Goal: Task Accomplishment & Management: Manage account settings

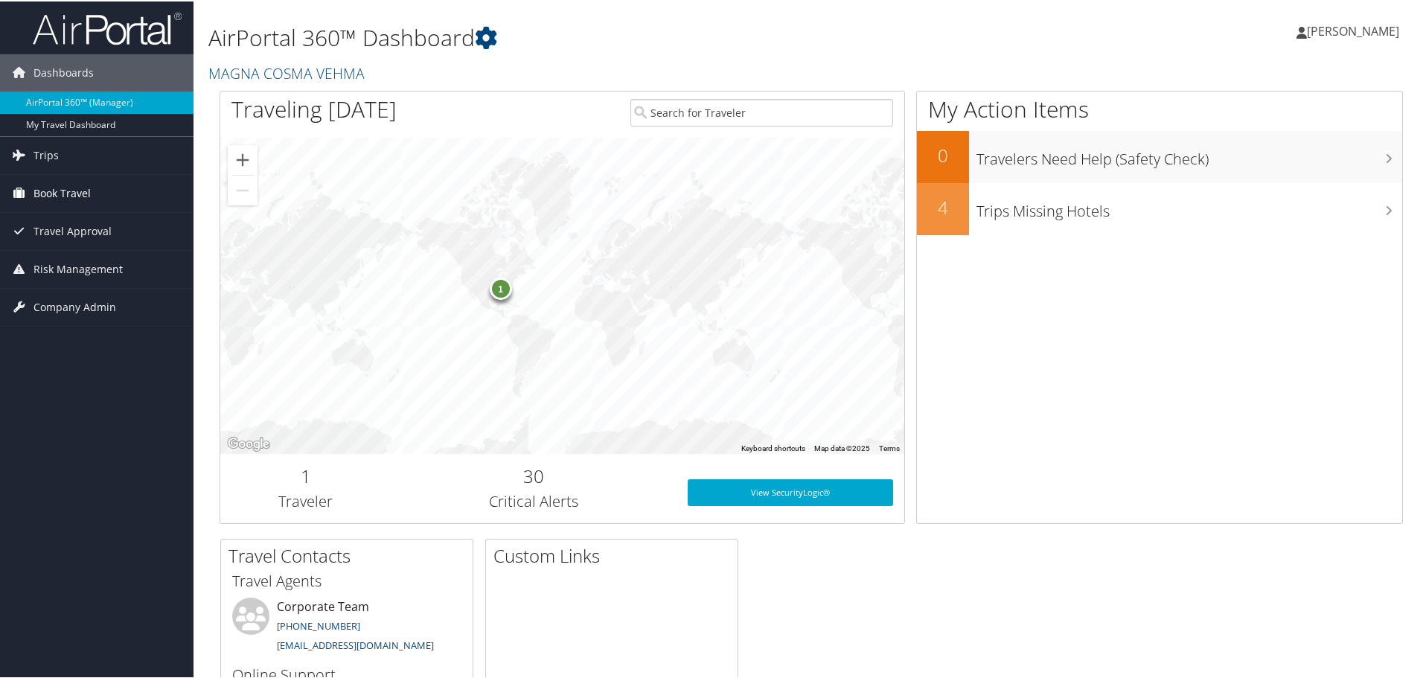
click at [86, 188] on span "Book Travel" at bounding box center [61, 191] width 57 height 37
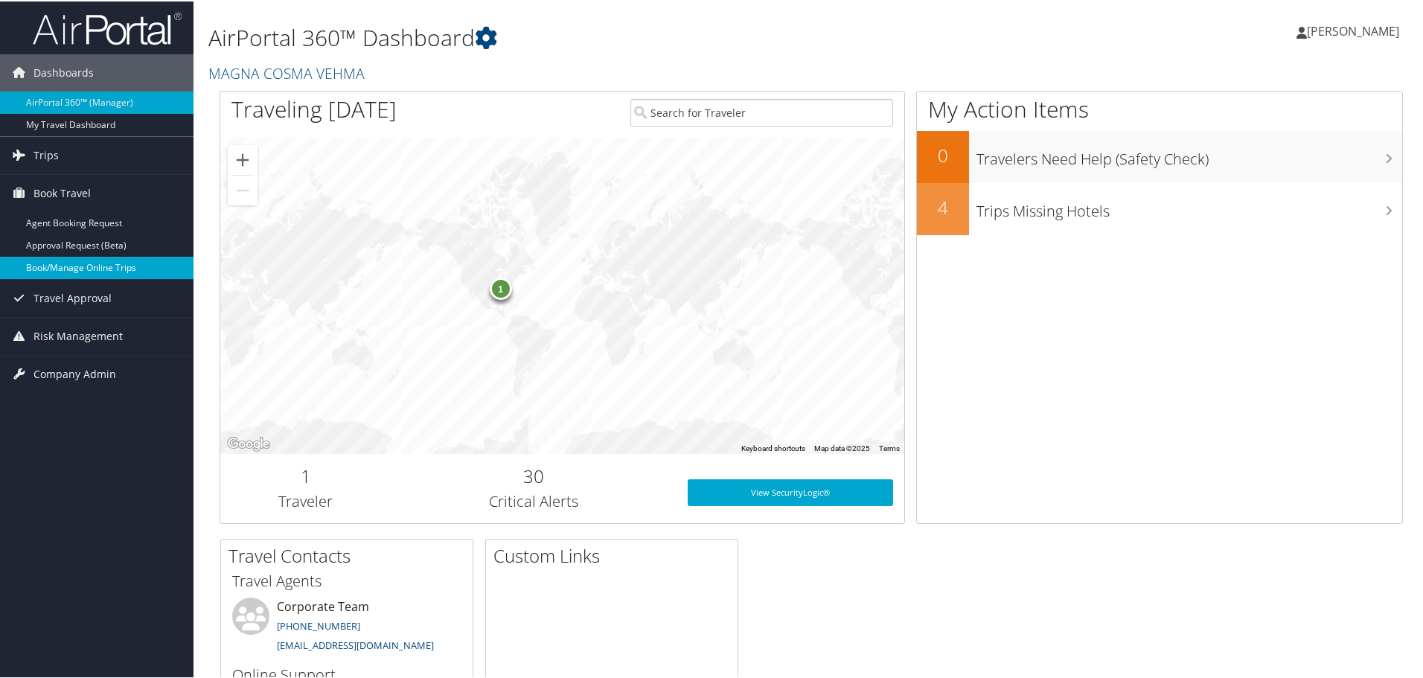
click at [115, 260] on link "Book/Manage Online Trips" at bounding box center [96, 266] width 193 height 22
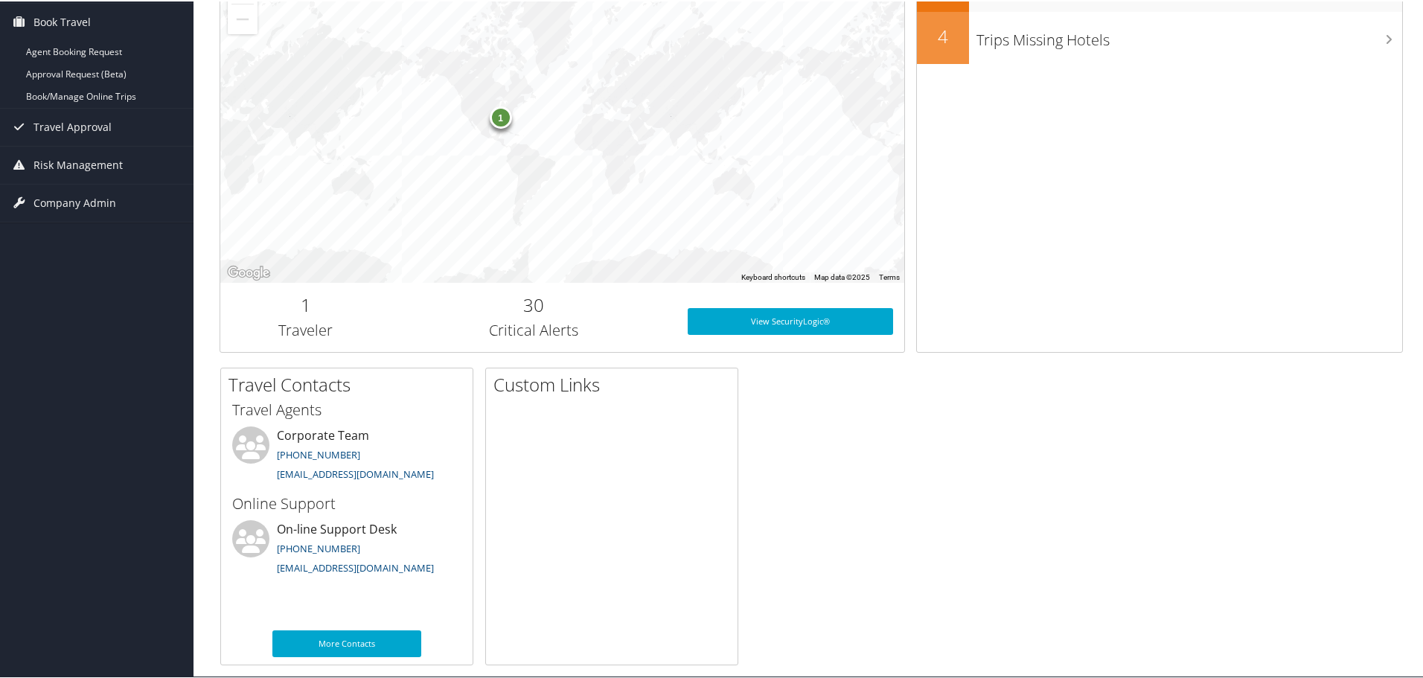
scroll to position [182, 0]
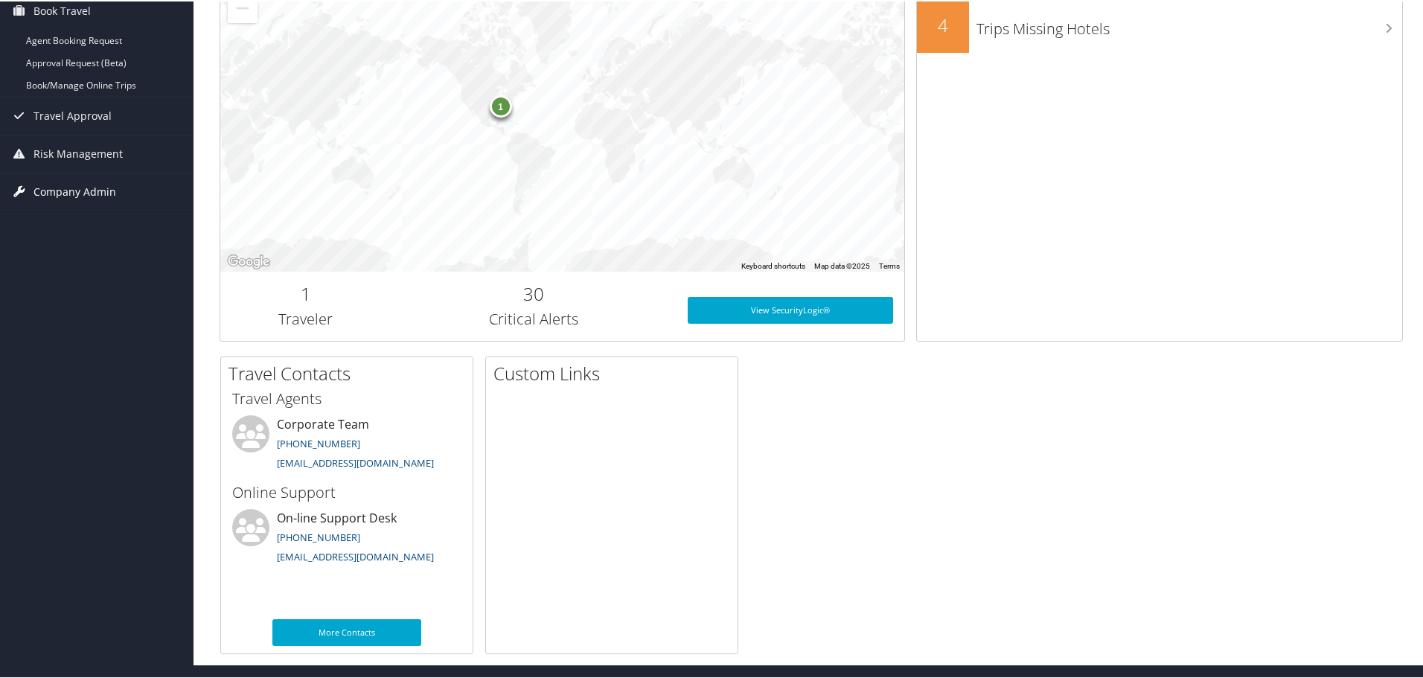
click at [73, 185] on span "Company Admin" at bounding box center [74, 190] width 83 height 37
click at [38, 223] on link "People" at bounding box center [96, 220] width 193 height 22
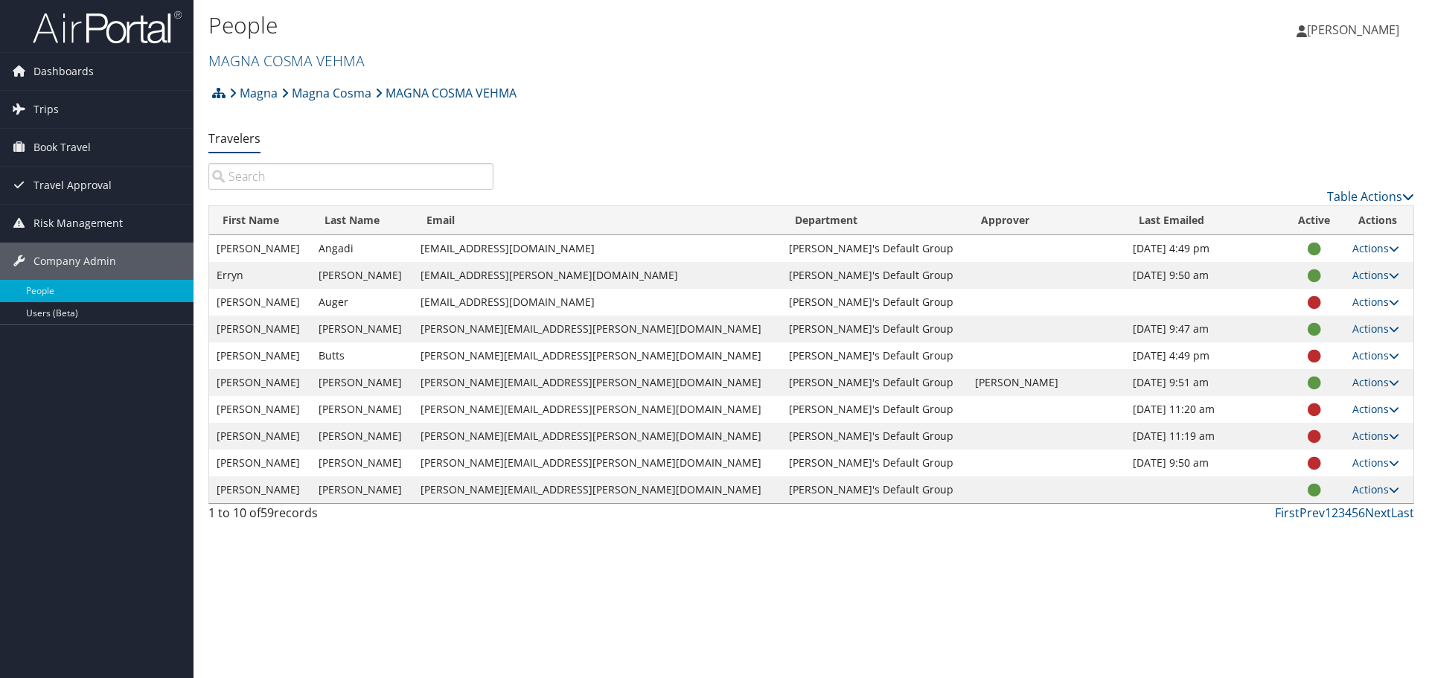
click at [259, 175] on input "search" at bounding box center [350, 176] width 285 height 27
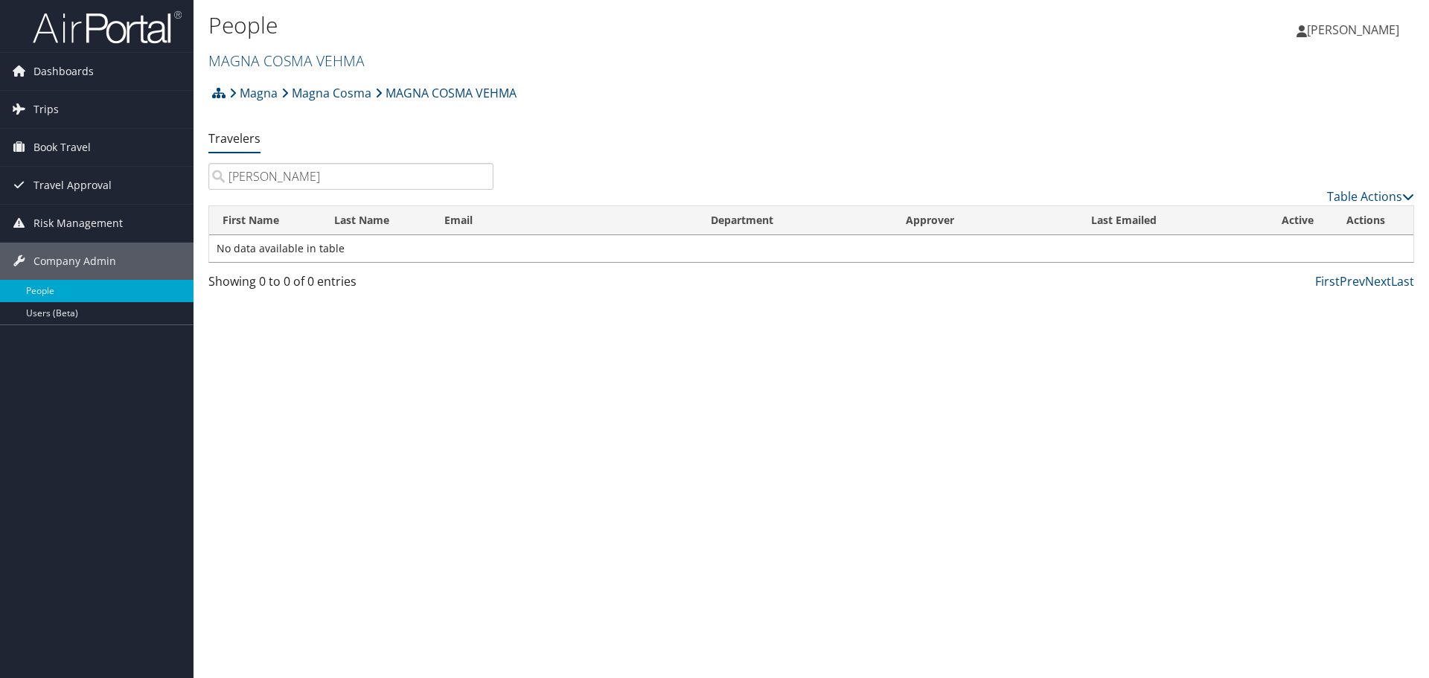
drag, startPoint x: 315, startPoint y: 172, endPoint x: 207, endPoint y: 171, distance: 107.9
click at [207, 171] on div "maykowski" at bounding box center [350, 176] width 307 height 27
type input "maykowski"
click at [55, 311] on link "Users (Beta)" at bounding box center [96, 313] width 193 height 22
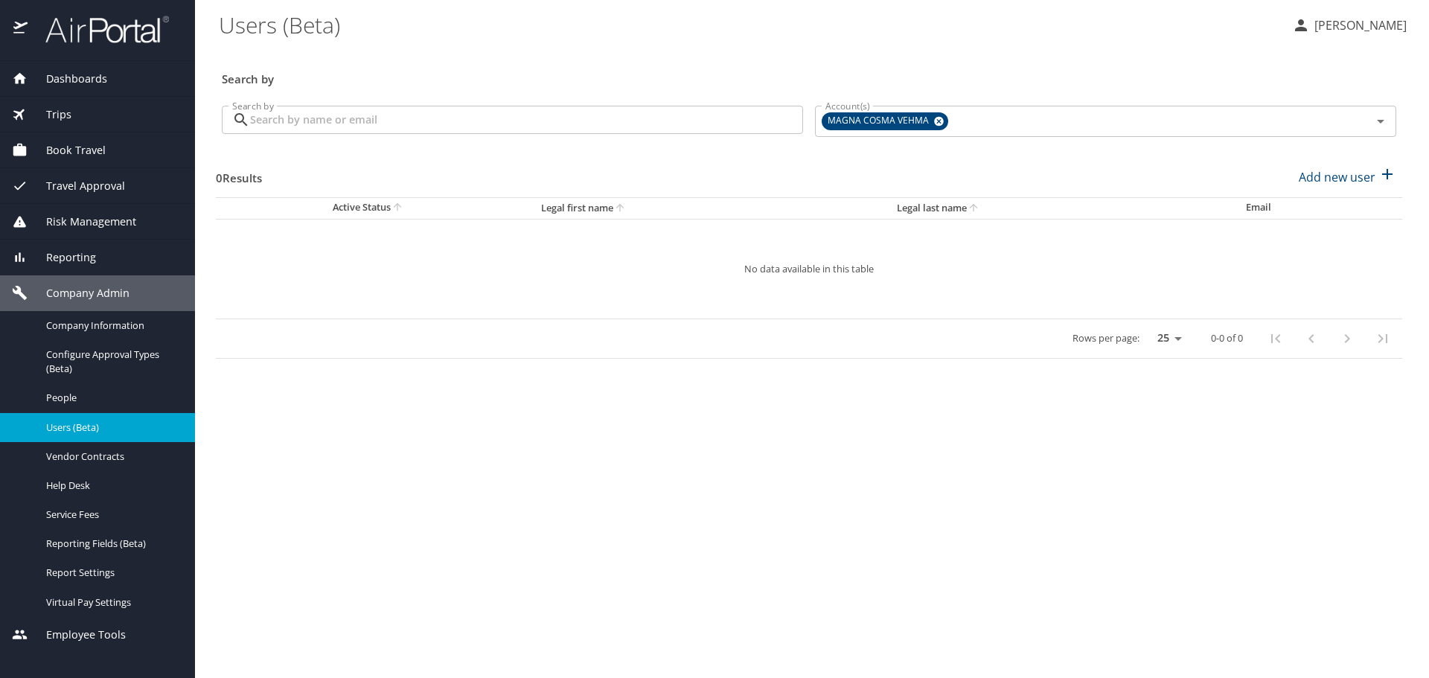
select select "US"
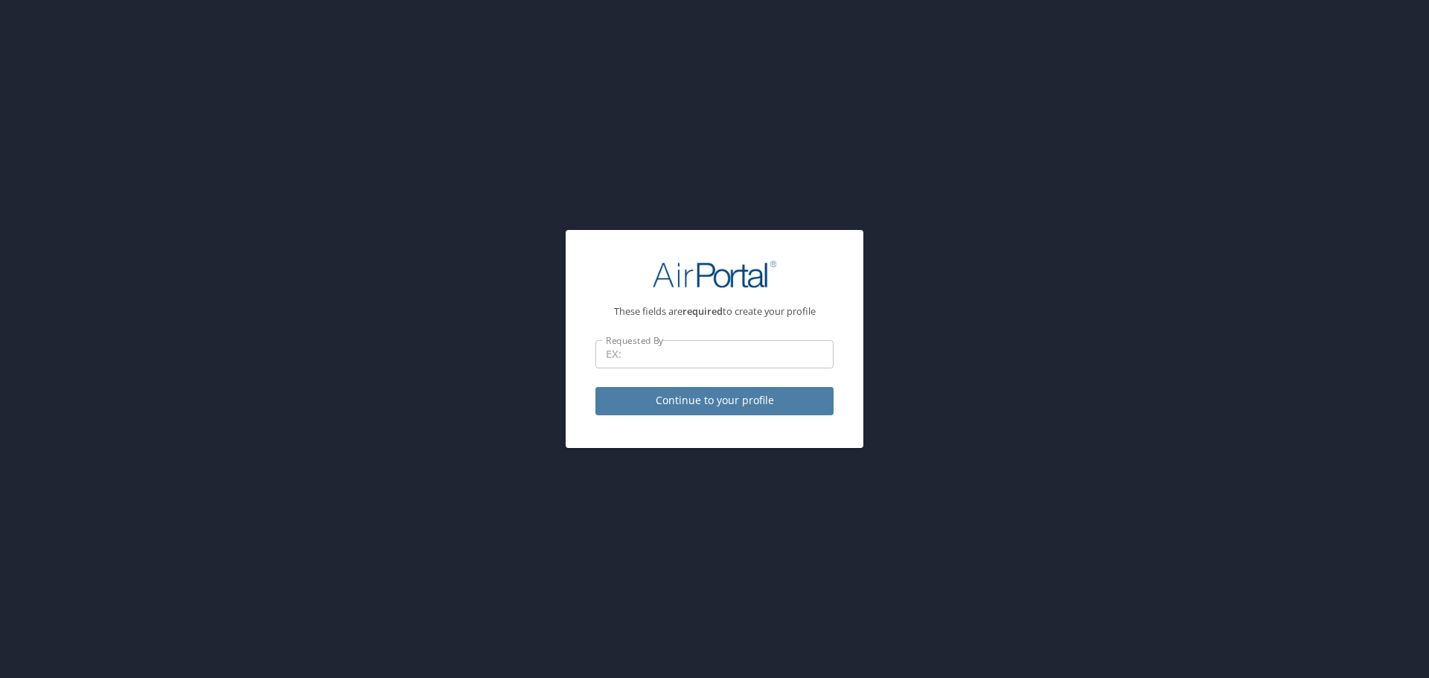
click at [682, 394] on span "Continue to your profile" at bounding box center [714, 400] width 214 height 19
select select "SC"
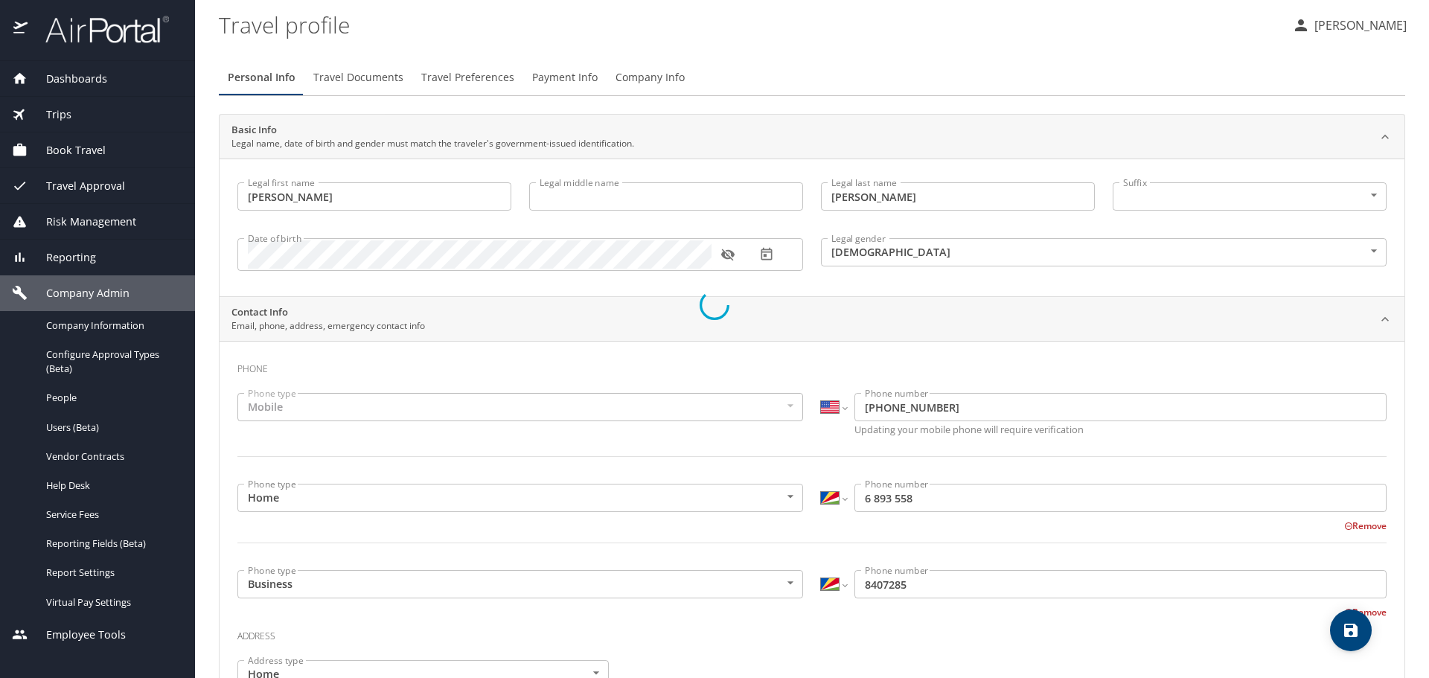
select select "US"
select select "SC"
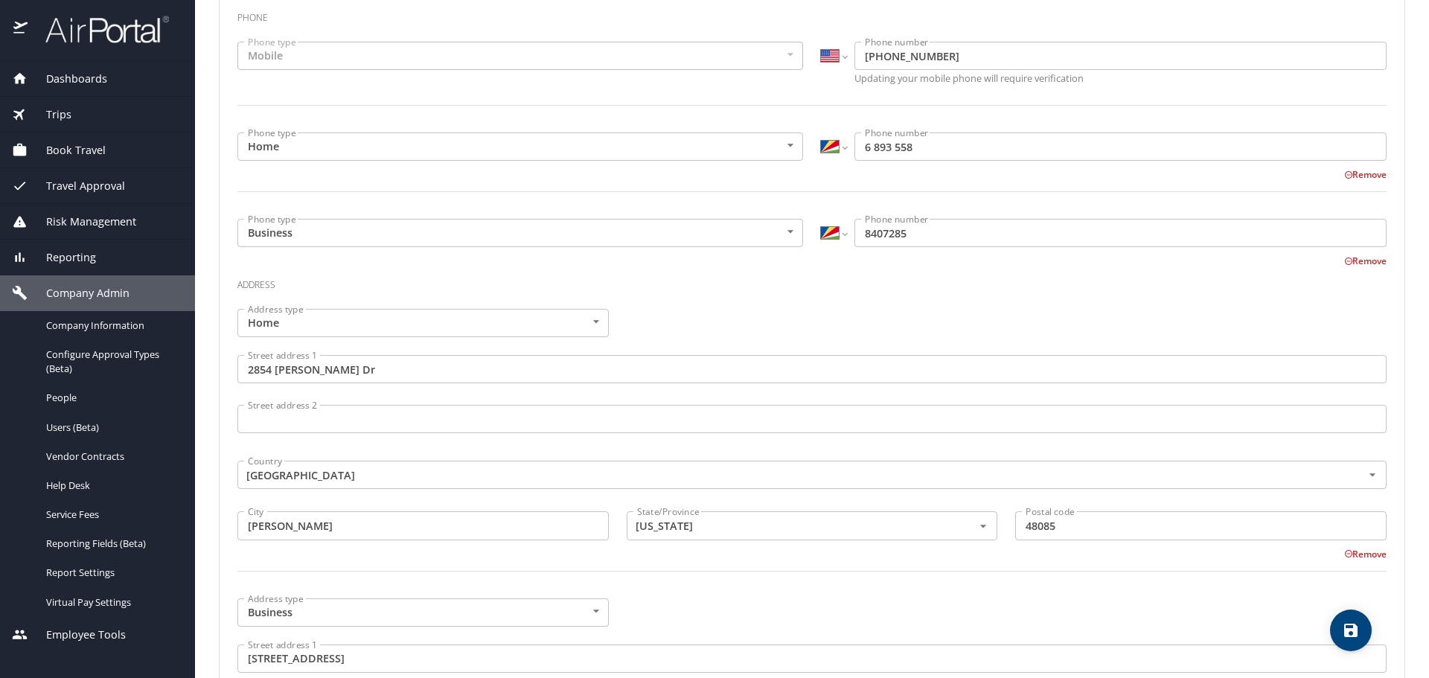
scroll to position [372, 0]
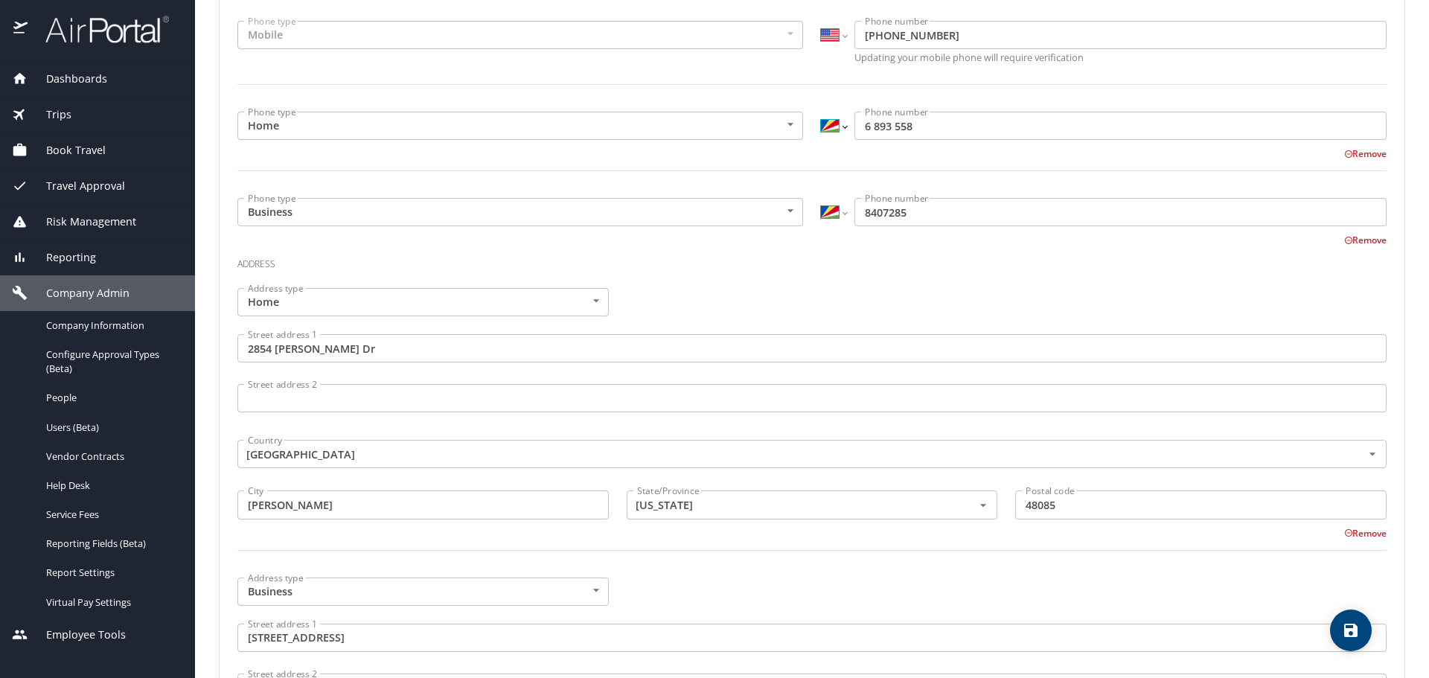
click at [838, 126] on select "International [GEOGRAPHIC_DATA] [GEOGRAPHIC_DATA] [GEOGRAPHIC_DATA] [GEOGRAPHIC…" at bounding box center [833, 126] width 25 height 28
select select "US"
click at [821, 112] on select "International [GEOGRAPHIC_DATA] [GEOGRAPHIC_DATA] [GEOGRAPHIC_DATA] [GEOGRAPHIC…" at bounding box center [833, 126] width 25 height 28
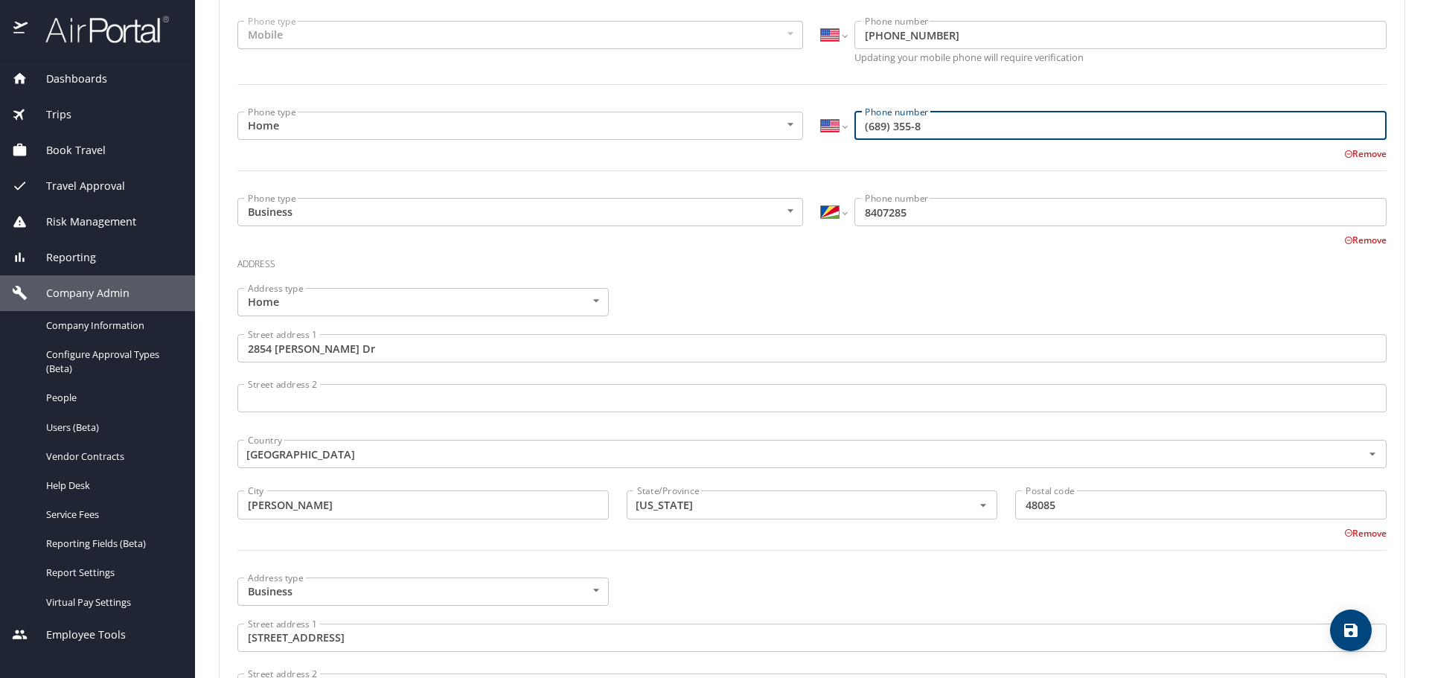
drag, startPoint x: 938, startPoint y: 124, endPoint x: 842, endPoint y: 124, distance: 96.0
click at [842, 124] on div "International [GEOGRAPHIC_DATA] [GEOGRAPHIC_DATA] [GEOGRAPHIC_DATA] [GEOGRAPHIC…" at bounding box center [1104, 126] width 566 height 28
type input "[PHONE_NUMBER]"
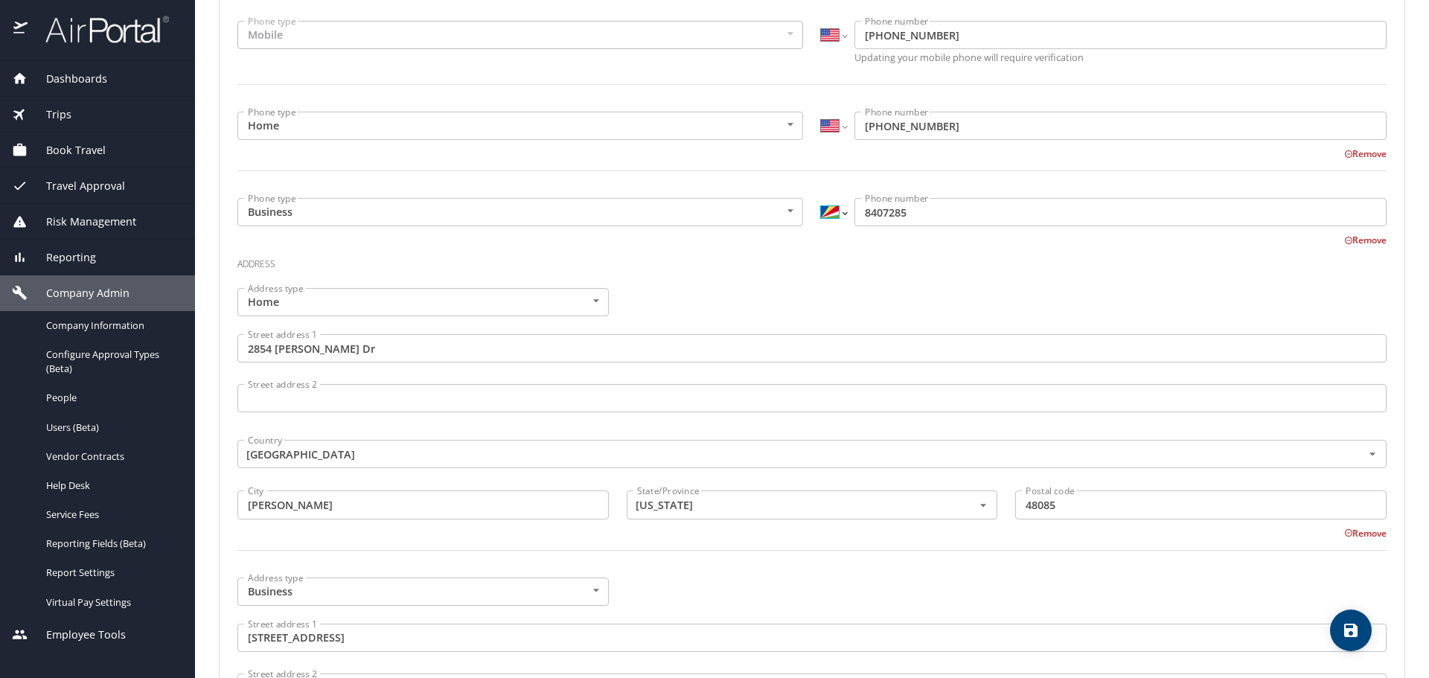
click at [840, 212] on select "International Afghanistan Åland Islands Albania Algeria American Samoa Andorra …" at bounding box center [833, 212] width 25 height 28
select select "US"
click at [821, 198] on select "International Afghanistan Åland Islands Albania Algeria American Samoa Andorra …" at bounding box center [833, 212] width 25 height 28
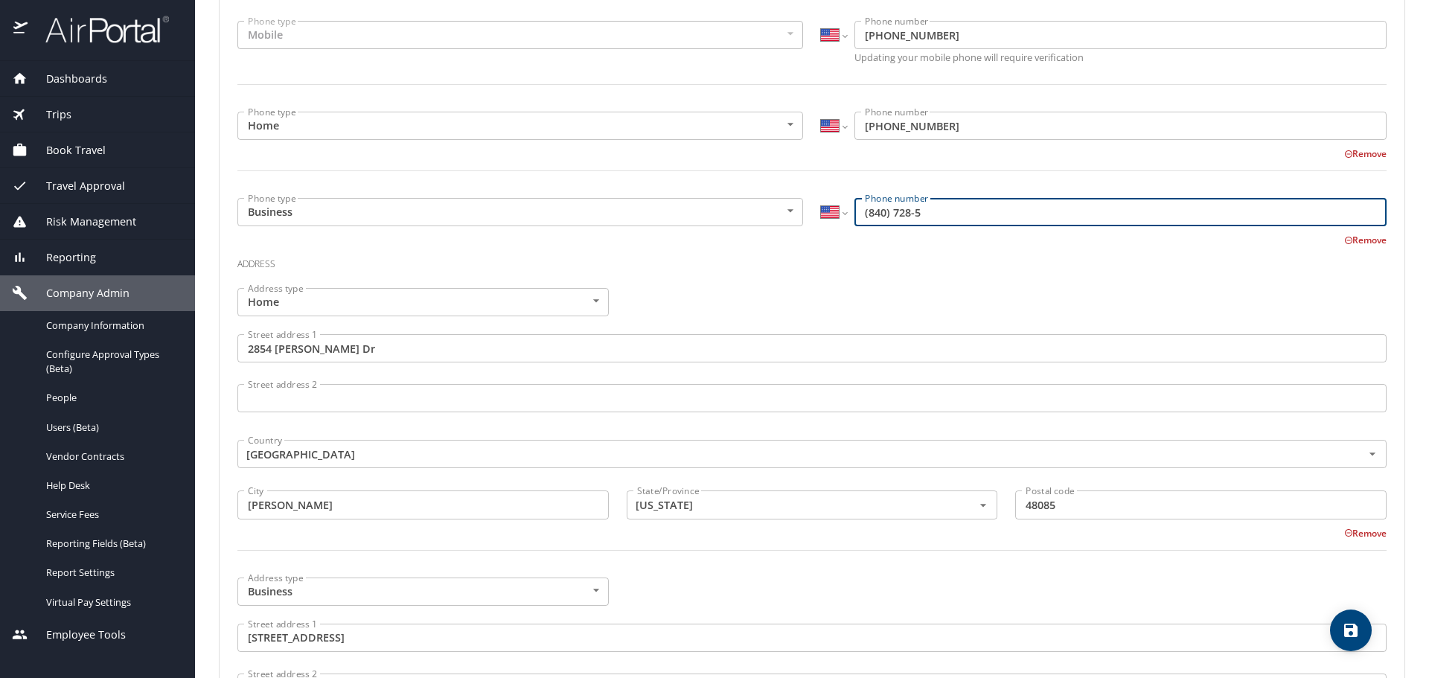
click at [869, 206] on input "(840) 728-5" at bounding box center [1120, 212] width 532 height 28
type input "8"
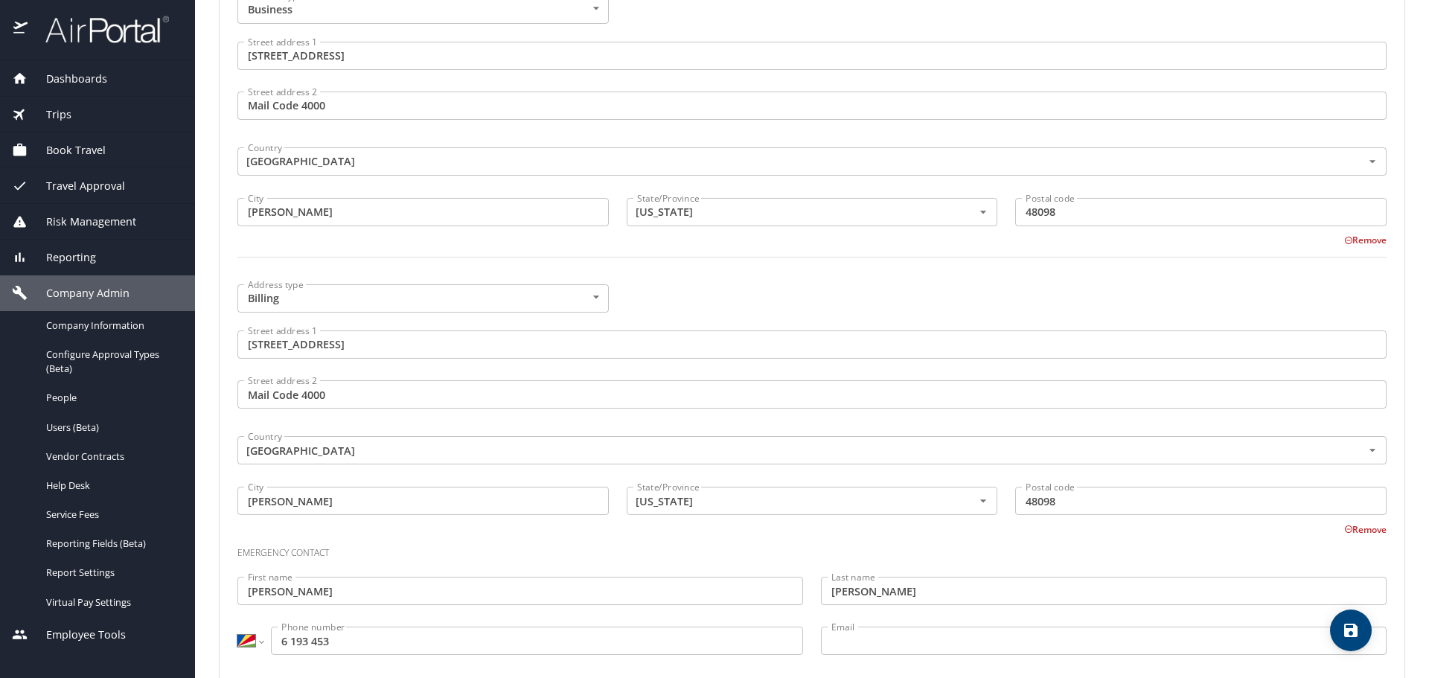
scroll to position [980, 0]
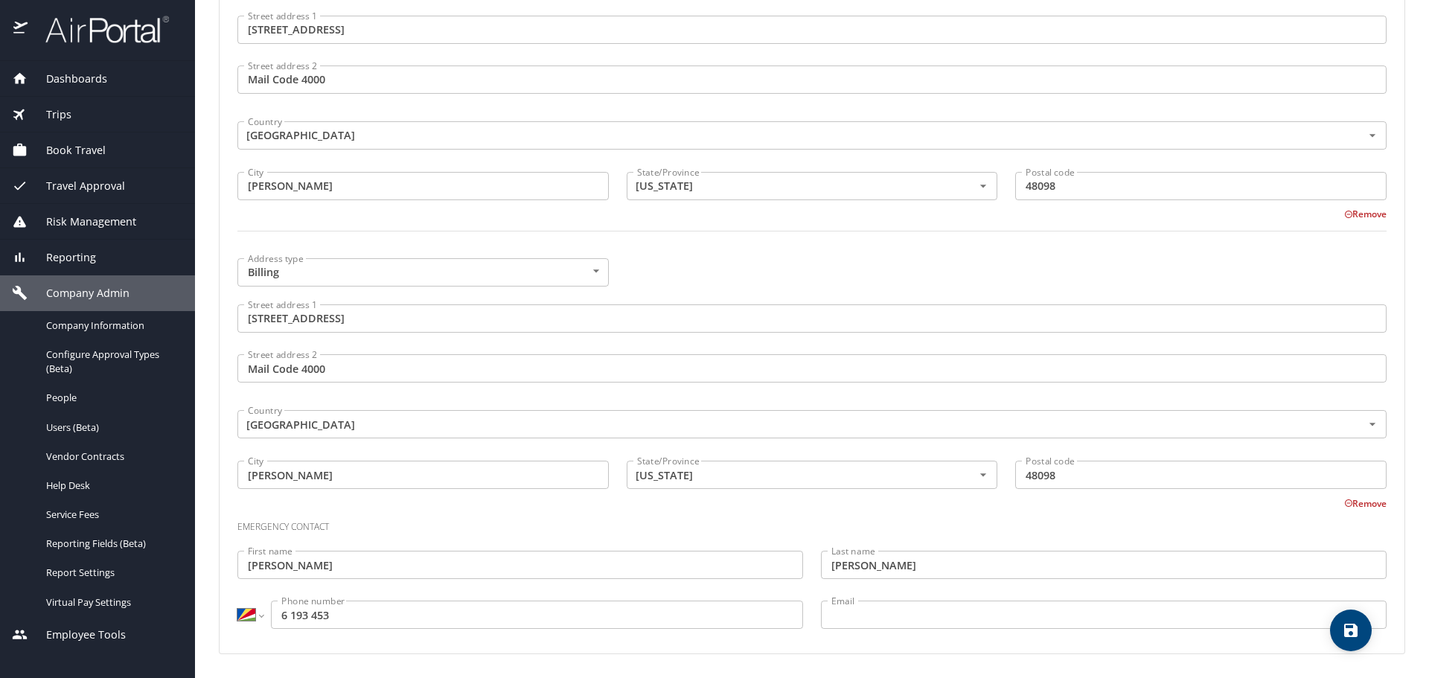
type input "(248) 840-7285"
click at [348, 613] on input "6 193 453" at bounding box center [537, 615] width 532 height 28
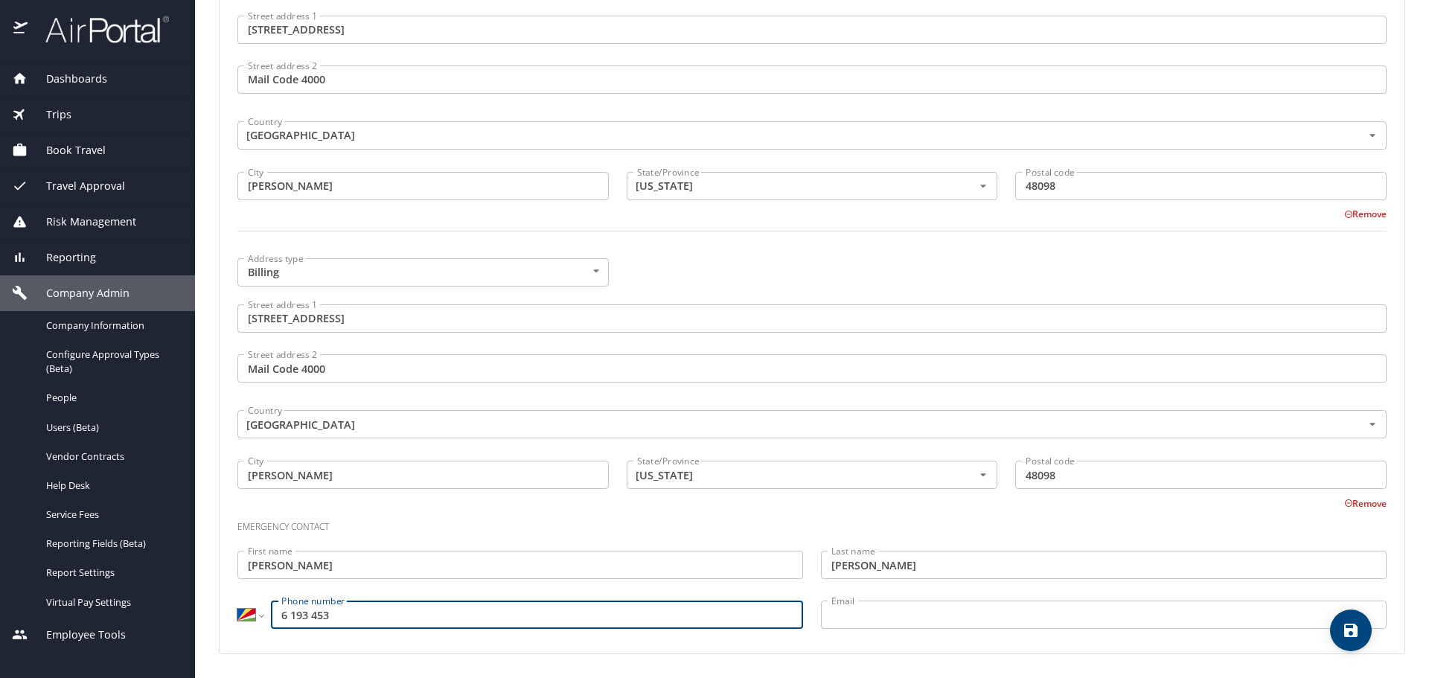
drag, startPoint x: 348, startPoint y: 613, endPoint x: 258, endPoint y: 612, distance: 89.3
click at [258, 612] on div "International Afghanistan Åland Islands Albania Algeria American Samoa Andorra …" at bounding box center [520, 615] width 566 height 28
type input "248 6 193 453"
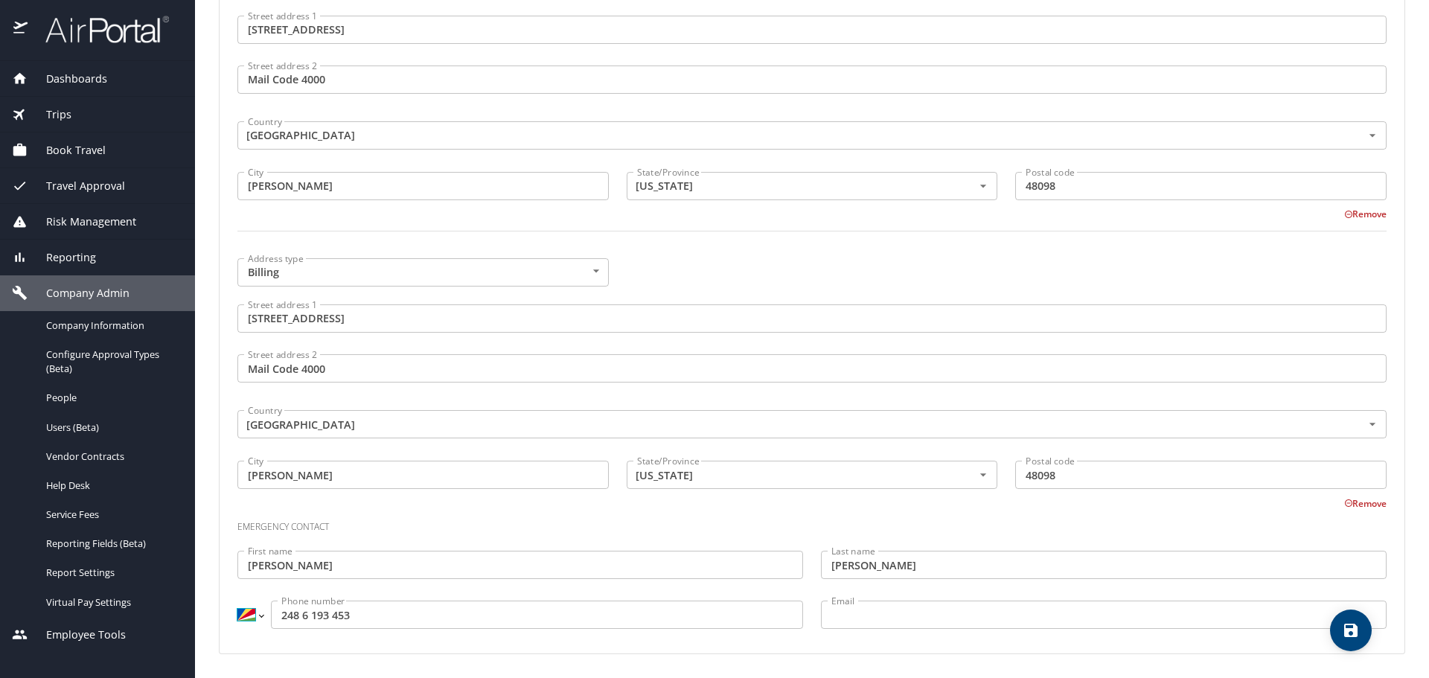
click at [260, 614] on select "International Afghanistan Åland Islands Albania Algeria American Samoa Andorra …" at bounding box center [249, 615] width 25 height 28
select select "US"
click at [237, 601] on select "International Afghanistan Åland Islands Albania Algeria American Samoa Andorra …" at bounding box center [249, 615] width 25 height 28
type input "(248) 619-3453"
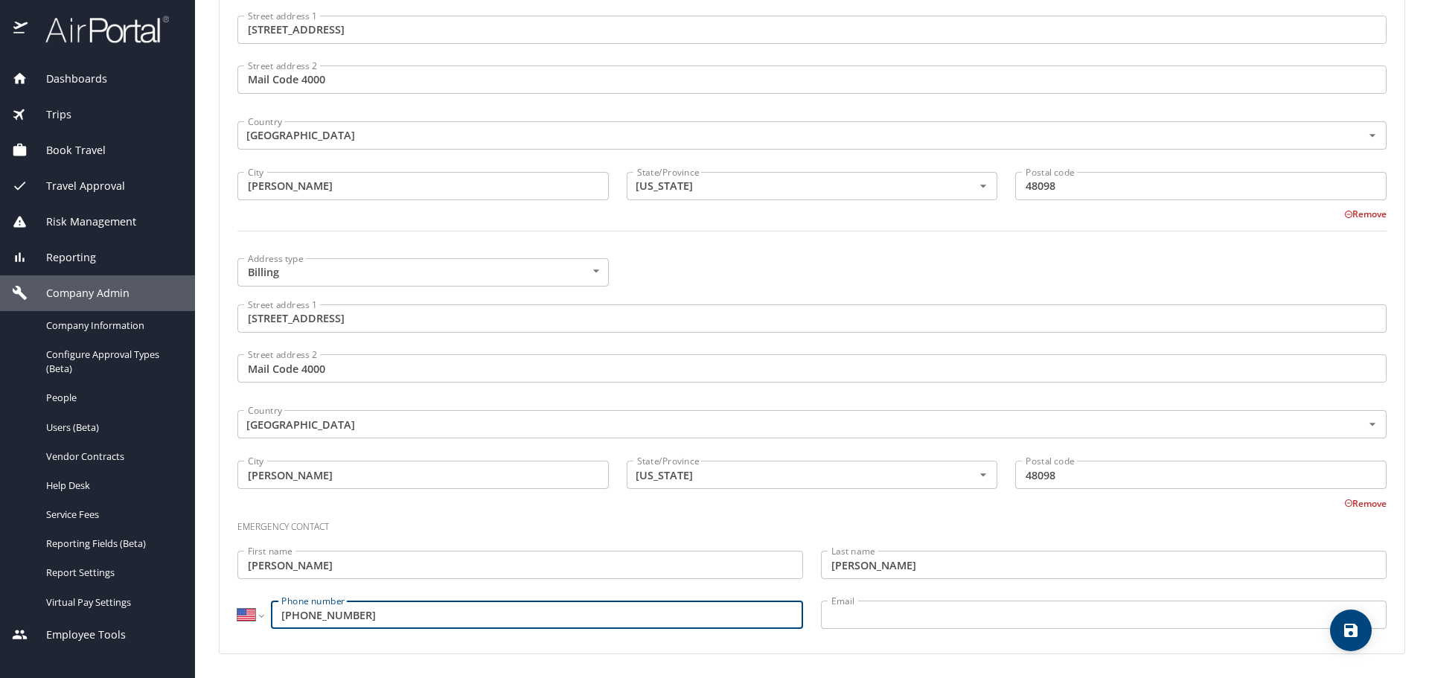
click at [1346, 635] on icon "save" at bounding box center [1350, 630] width 13 height 13
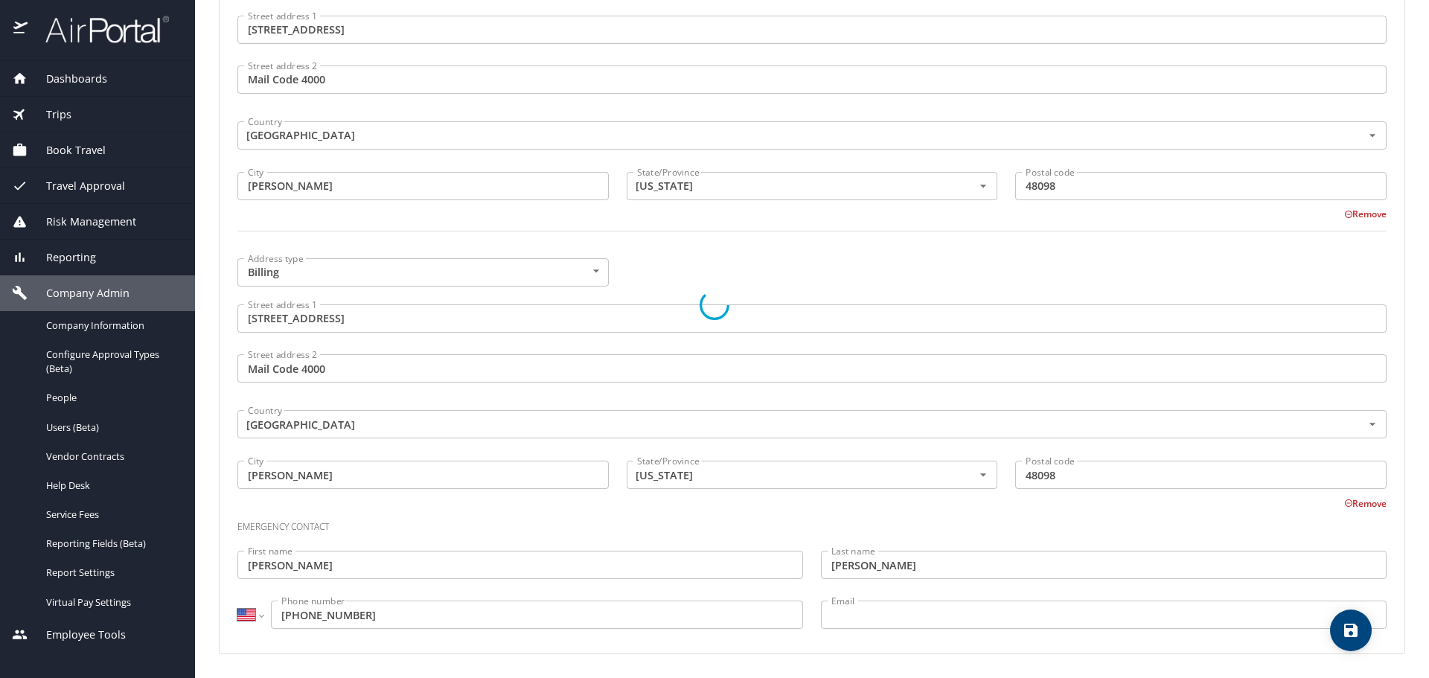
select select "US"
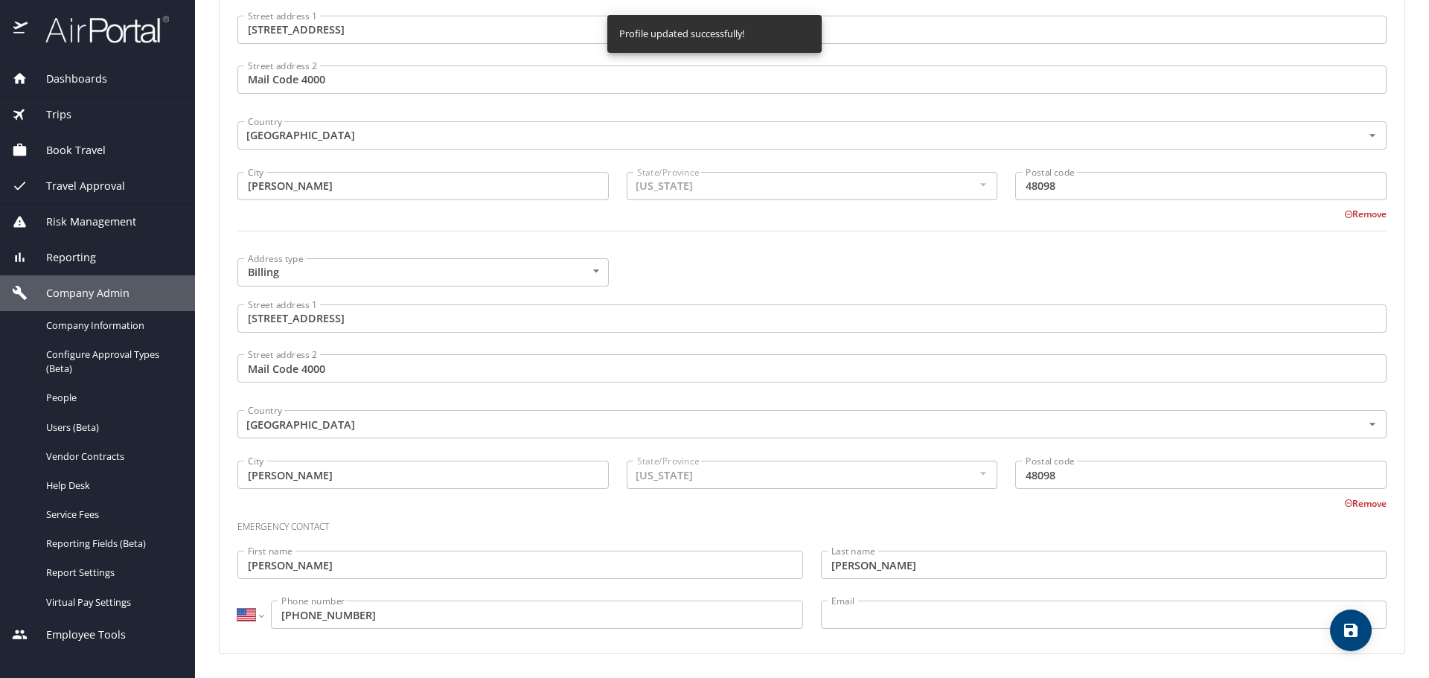
select select "US"
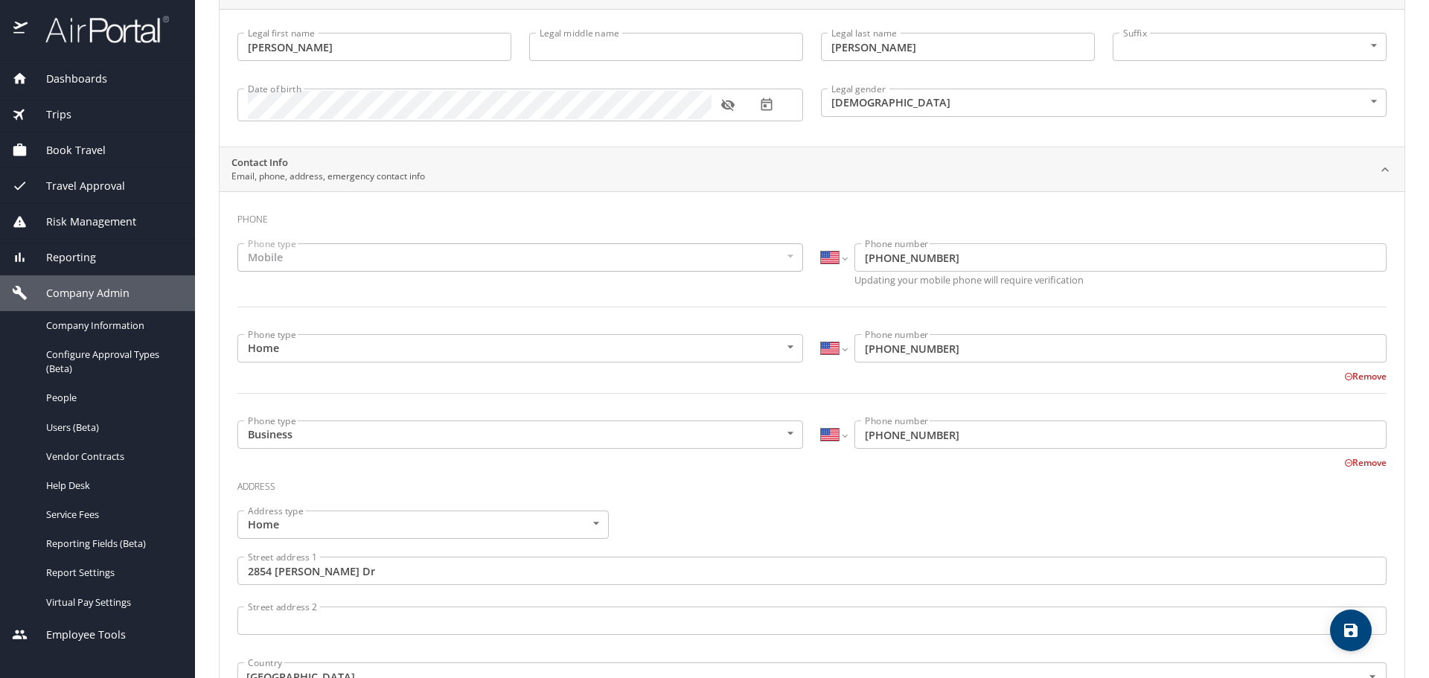
scroll to position [0, 0]
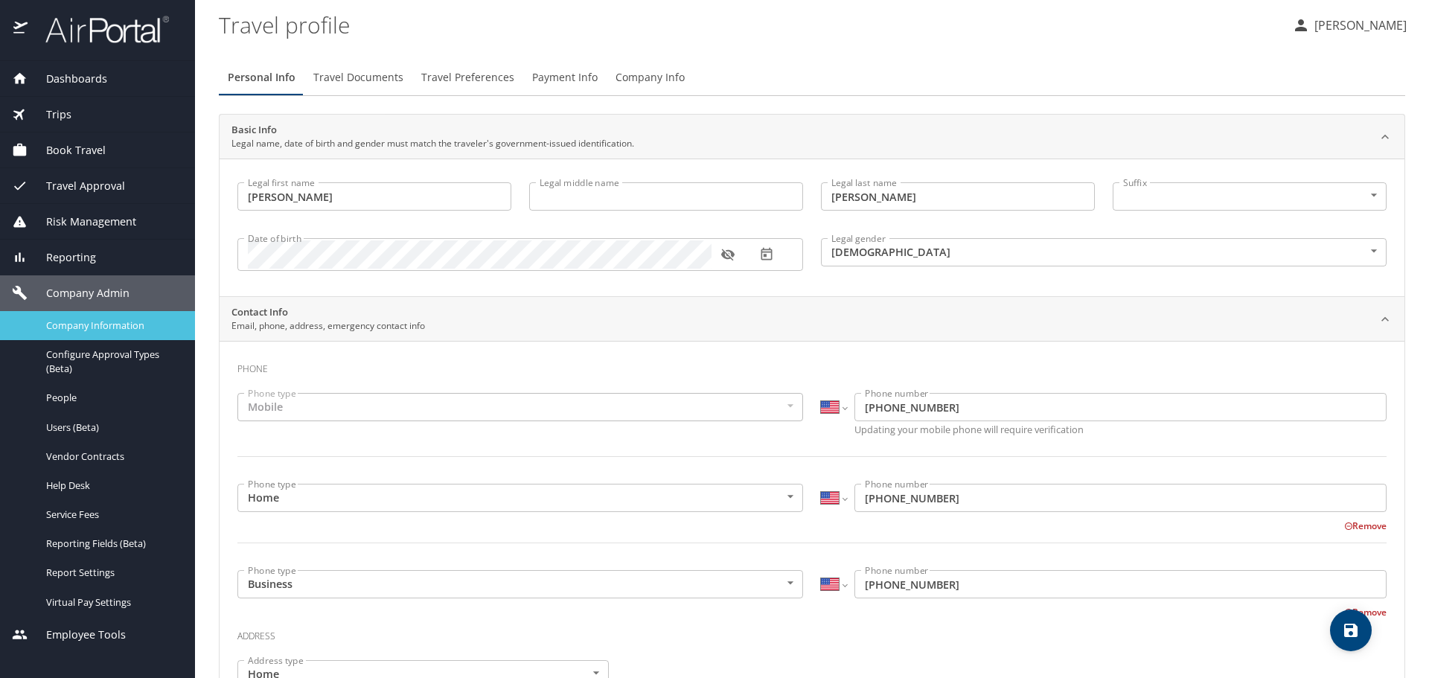
click at [101, 325] on span "Company Information" at bounding box center [111, 326] width 131 height 14
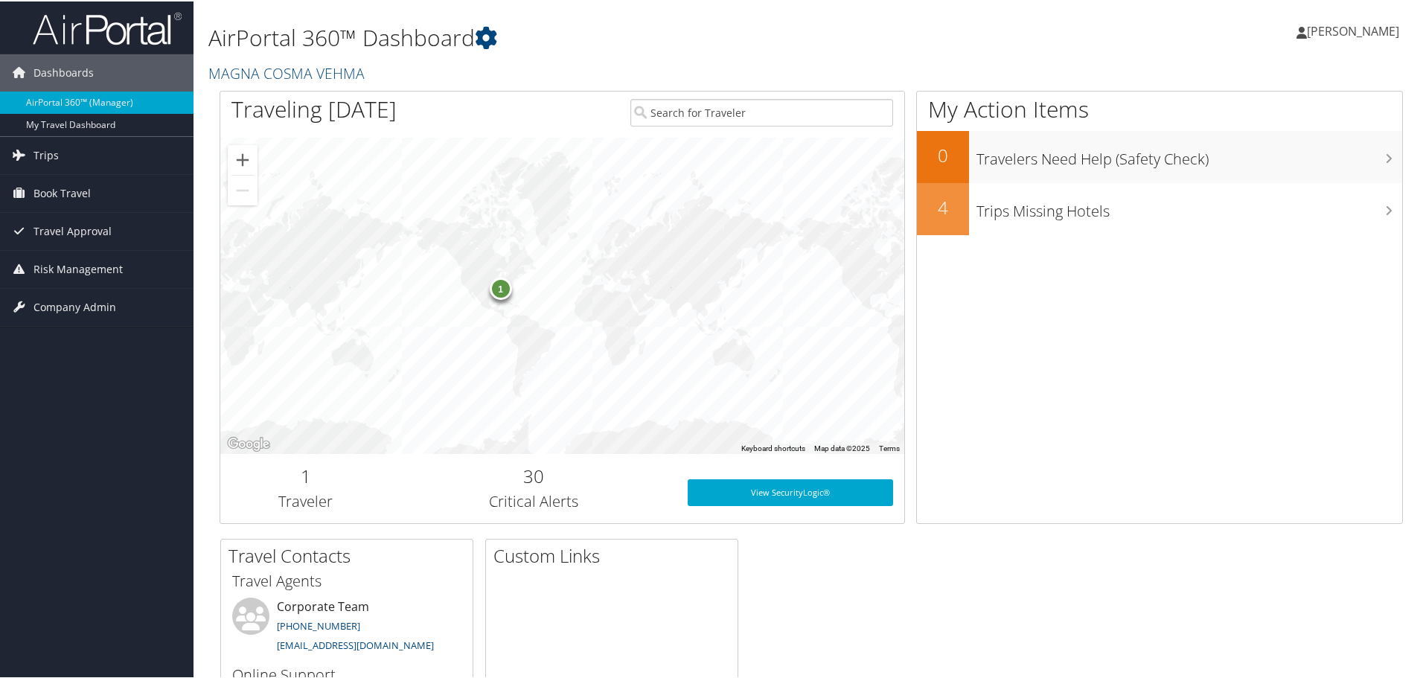
click at [1303, 28] on icon at bounding box center [1301, 31] width 10 height 12
click at [1237, 243] on link "Sign Out" at bounding box center [1313, 242] width 166 height 25
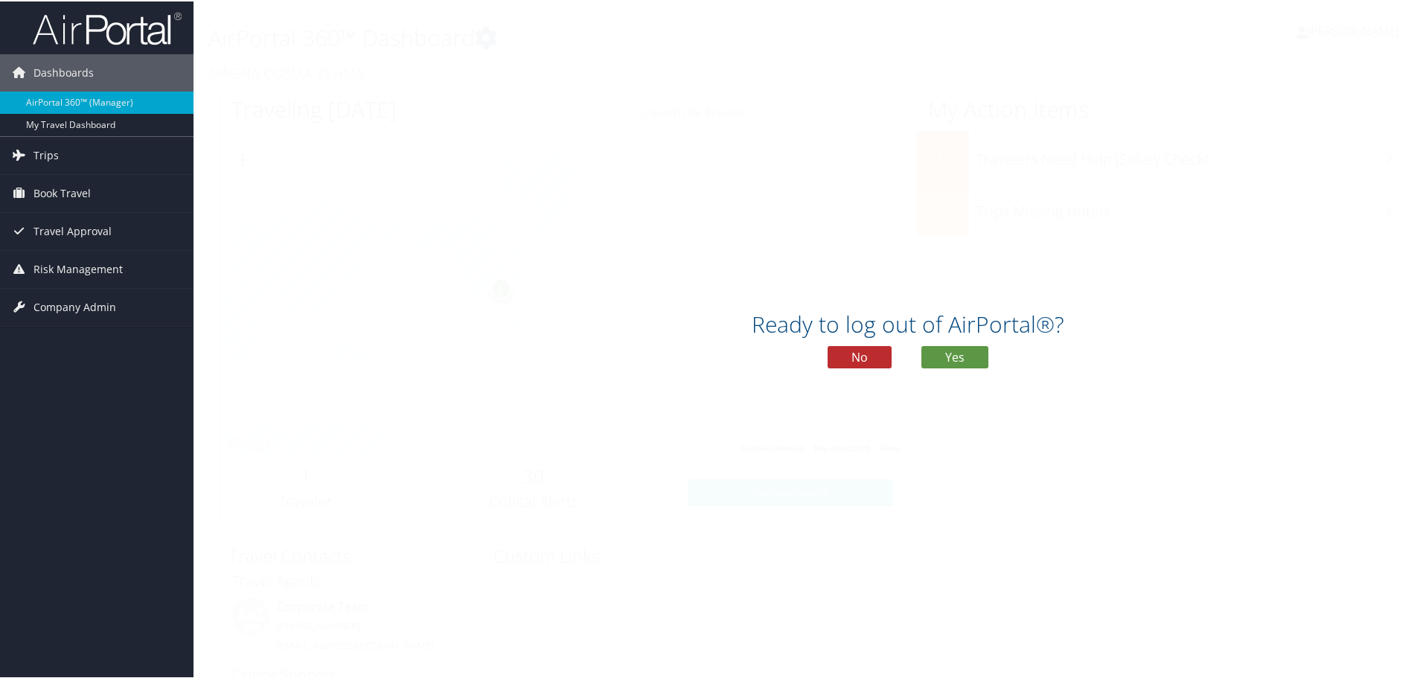
click at [964, 342] on div "Ready to log out of AirPortal®? No Yes" at bounding box center [907, 343] width 1429 height 77
click at [959, 353] on button "Yes" at bounding box center [954, 356] width 67 height 22
